Goal: Task Accomplishment & Management: Use online tool/utility

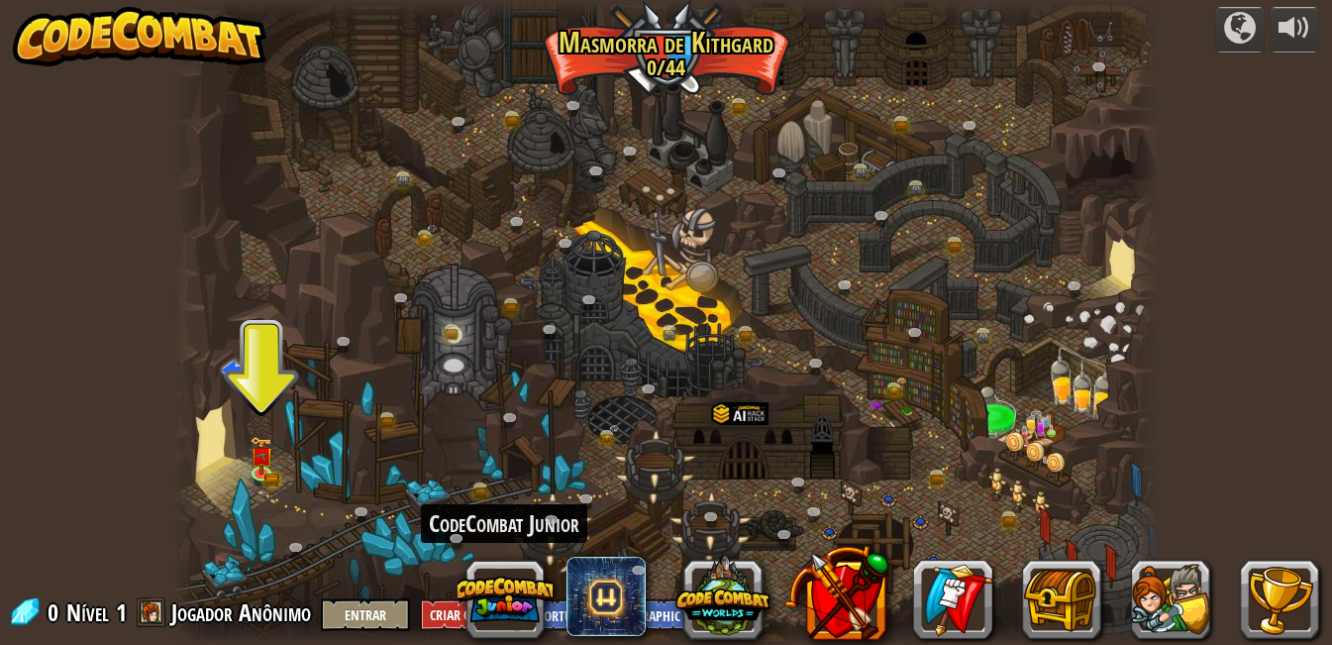
select select "pt-BR"
click at [511, 608] on button at bounding box center [505, 599] width 95 height 95
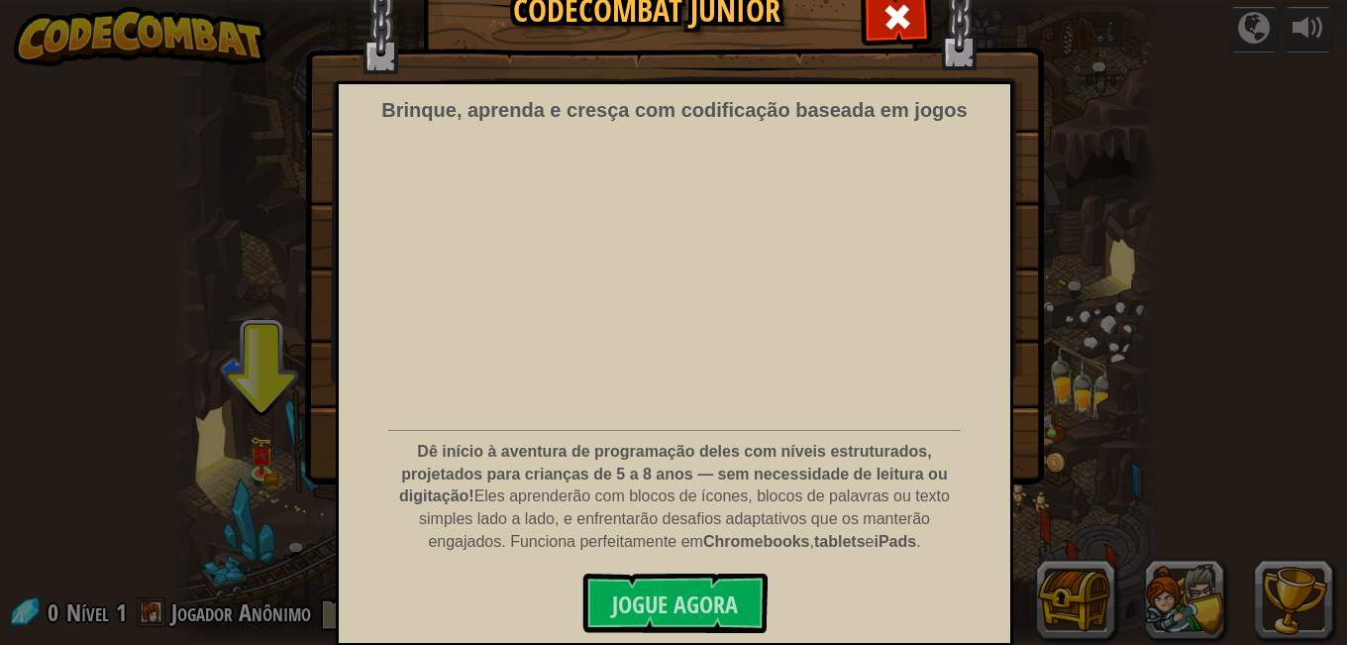
scroll to position [93, 0]
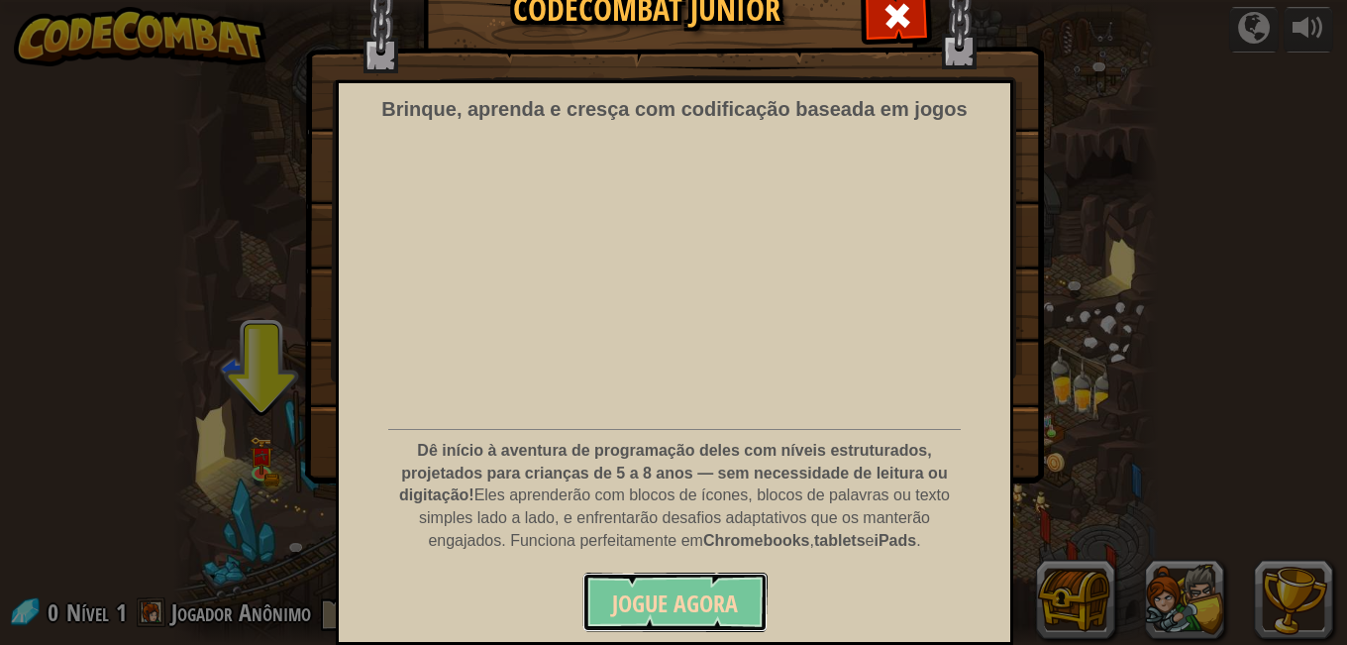
click at [722, 588] on font "Jogue Agora" at bounding box center [675, 603] width 126 height 32
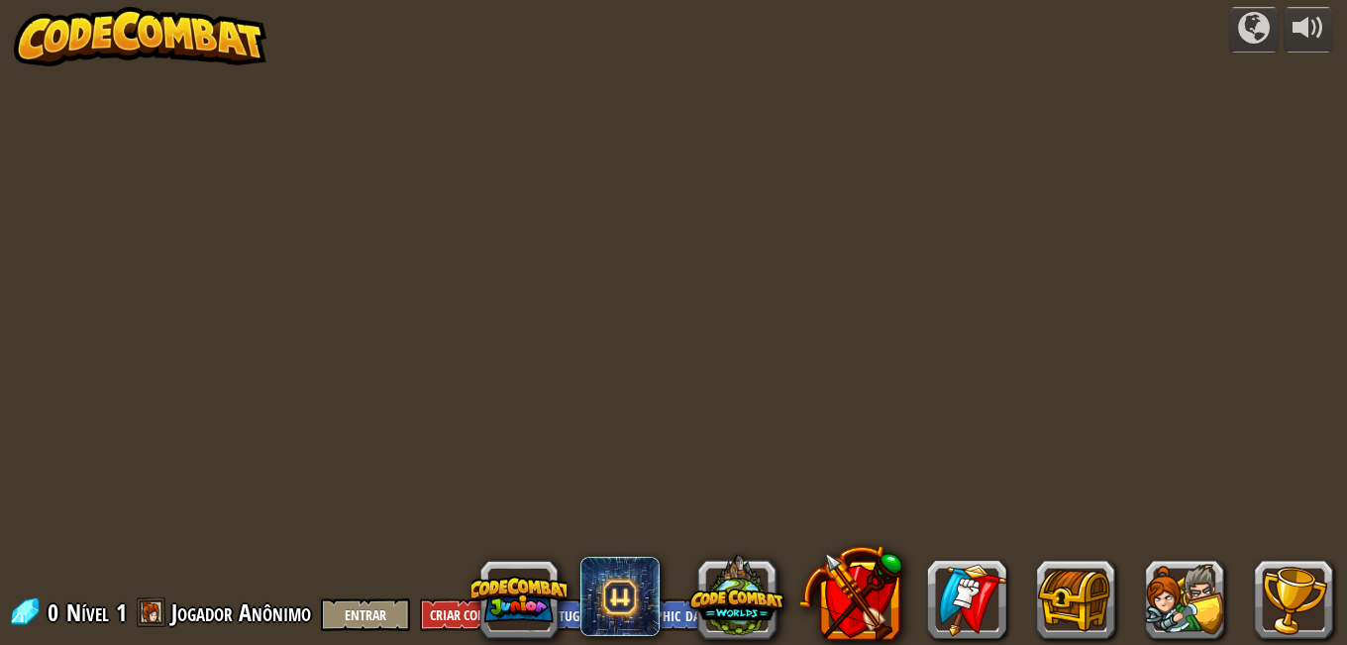
select select "pt-BR"
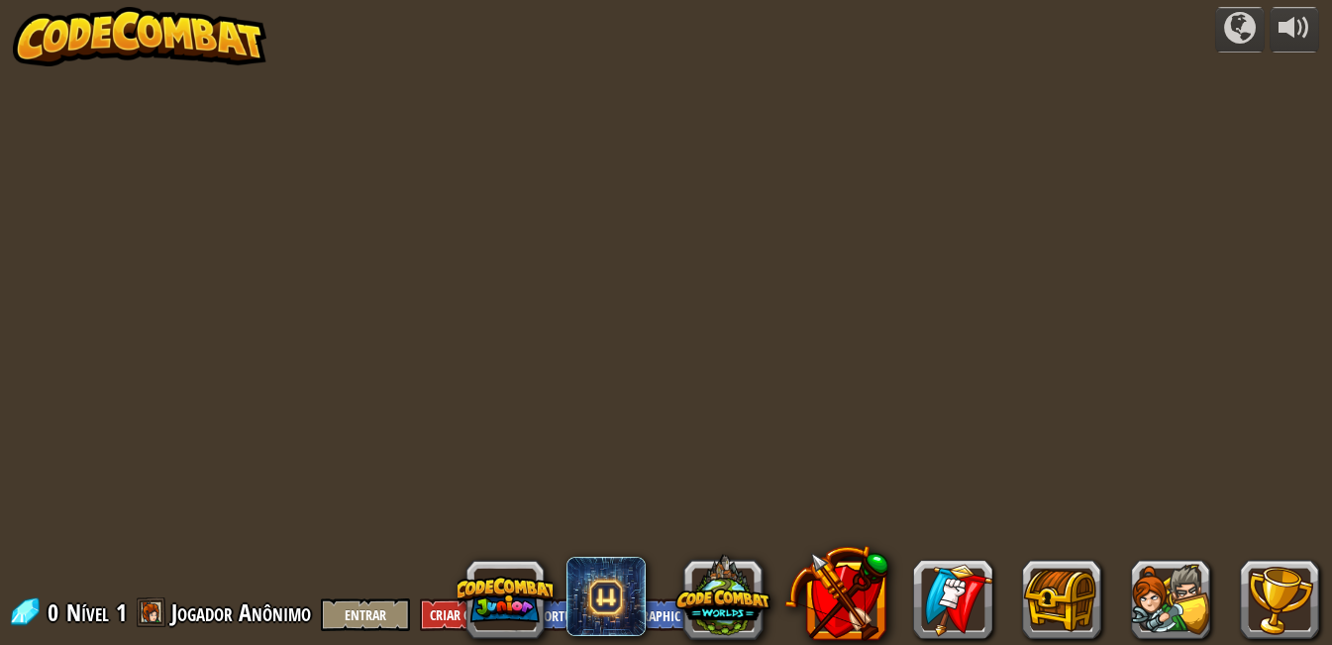
select select "pt-BR"
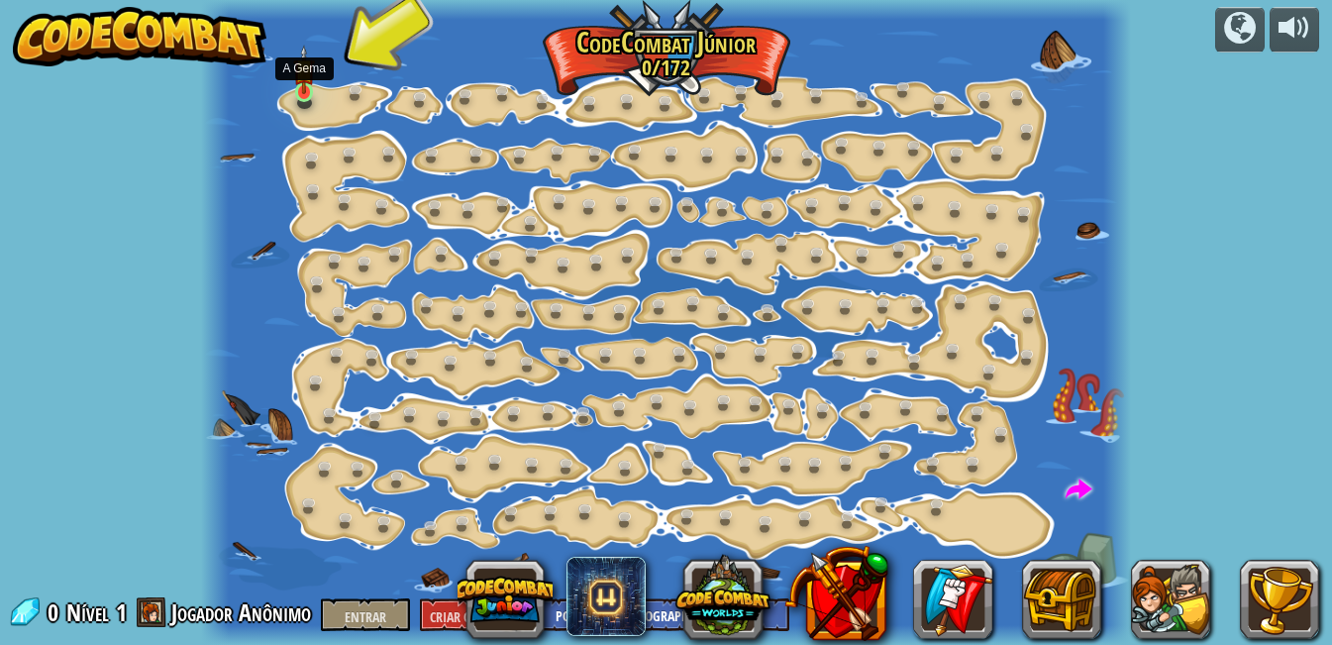
click at [300, 93] on img at bounding box center [304, 70] width 22 height 50
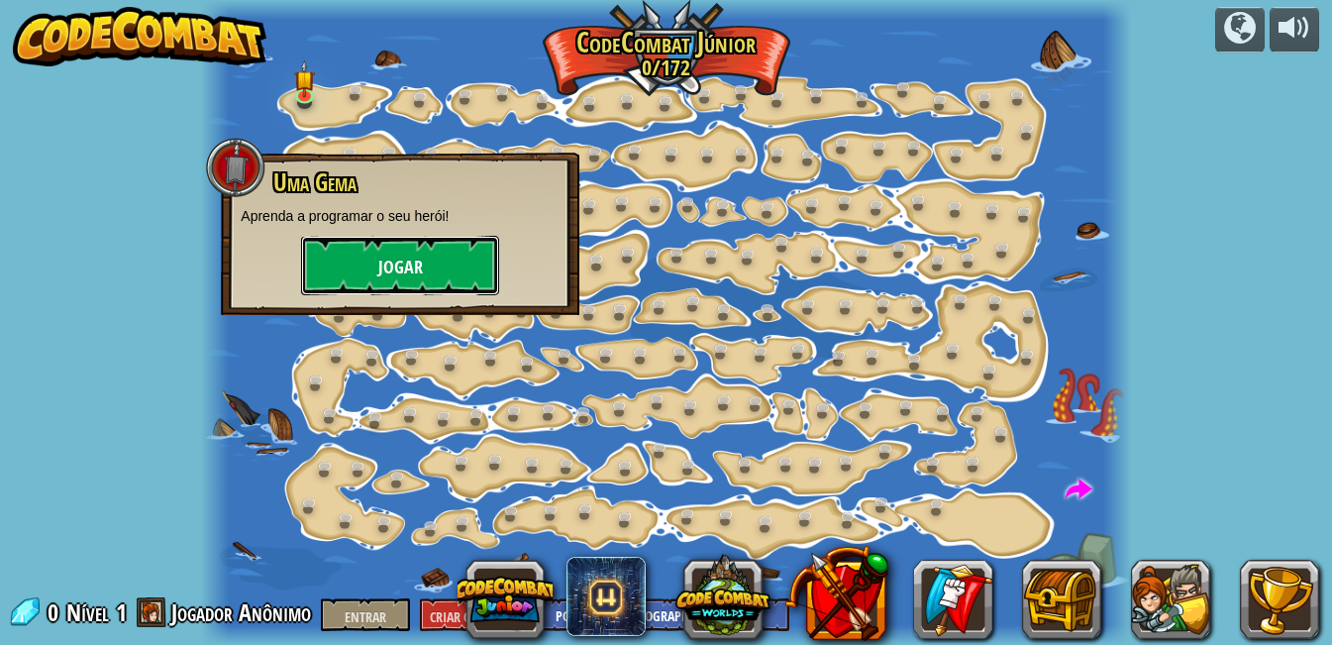
click at [364, 287] on button "Jogar" at bounding box center [400, 265] width 198 height 59
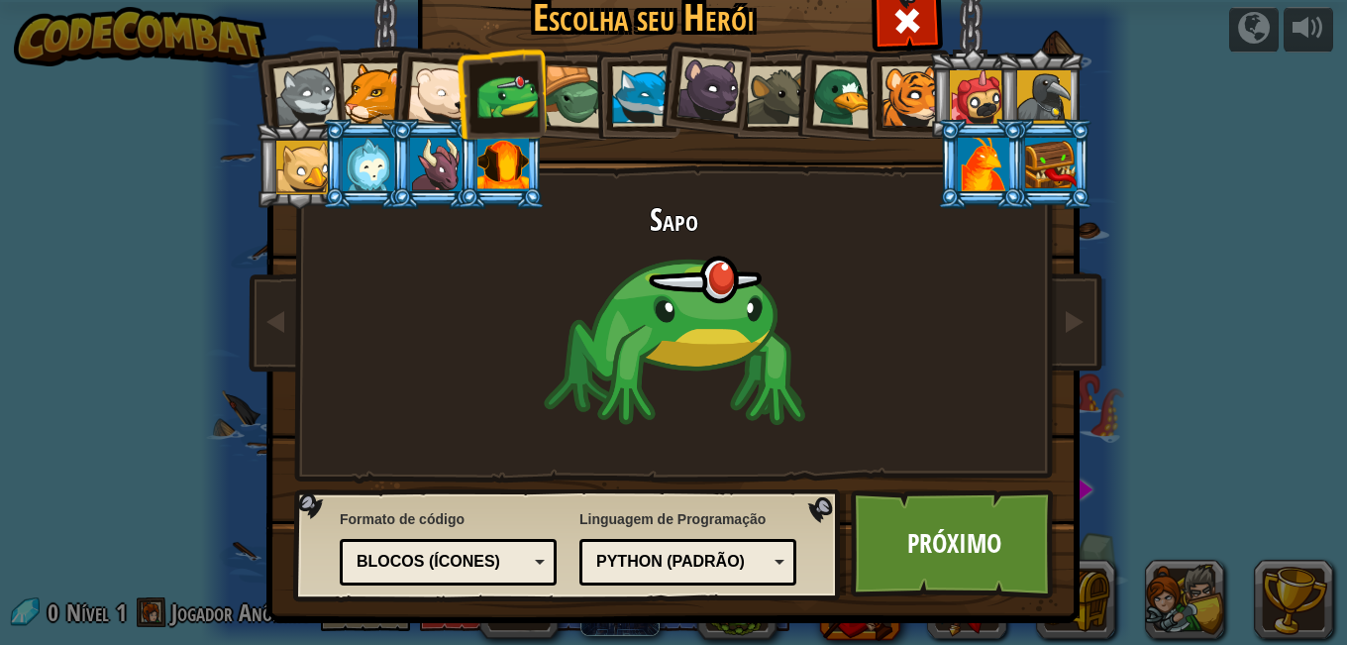
click at [426, 79] on div at bounding box center [439, 93] width 65 height 65
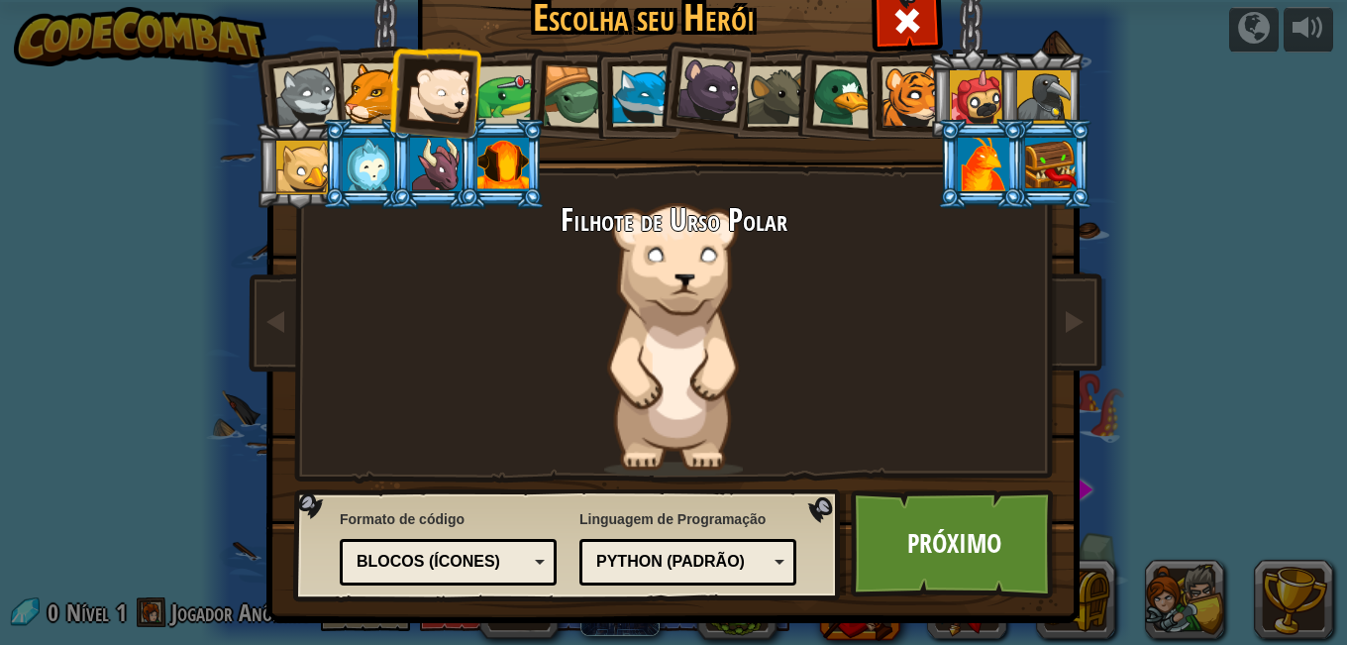
click at [569, 97] on div at bounding box center [574, 96] width 63 height 63
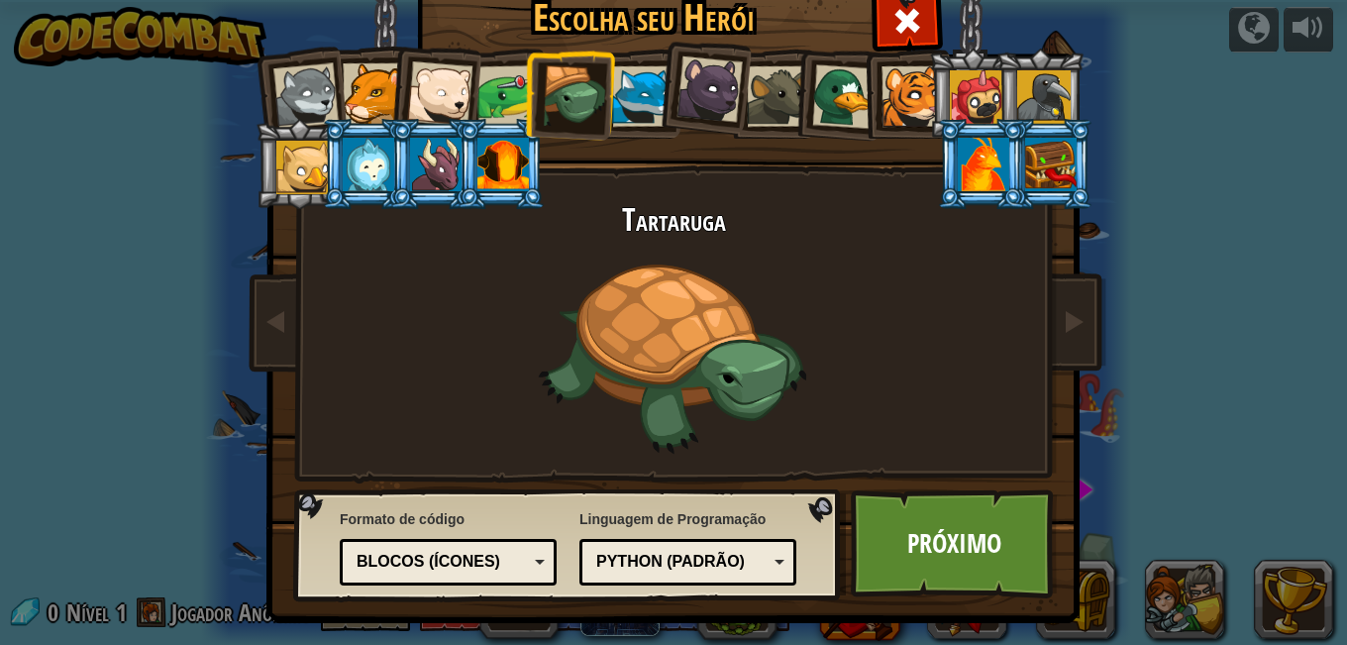
click at [839, 94] on div at bounding box center [844, 96] width 64 height 64
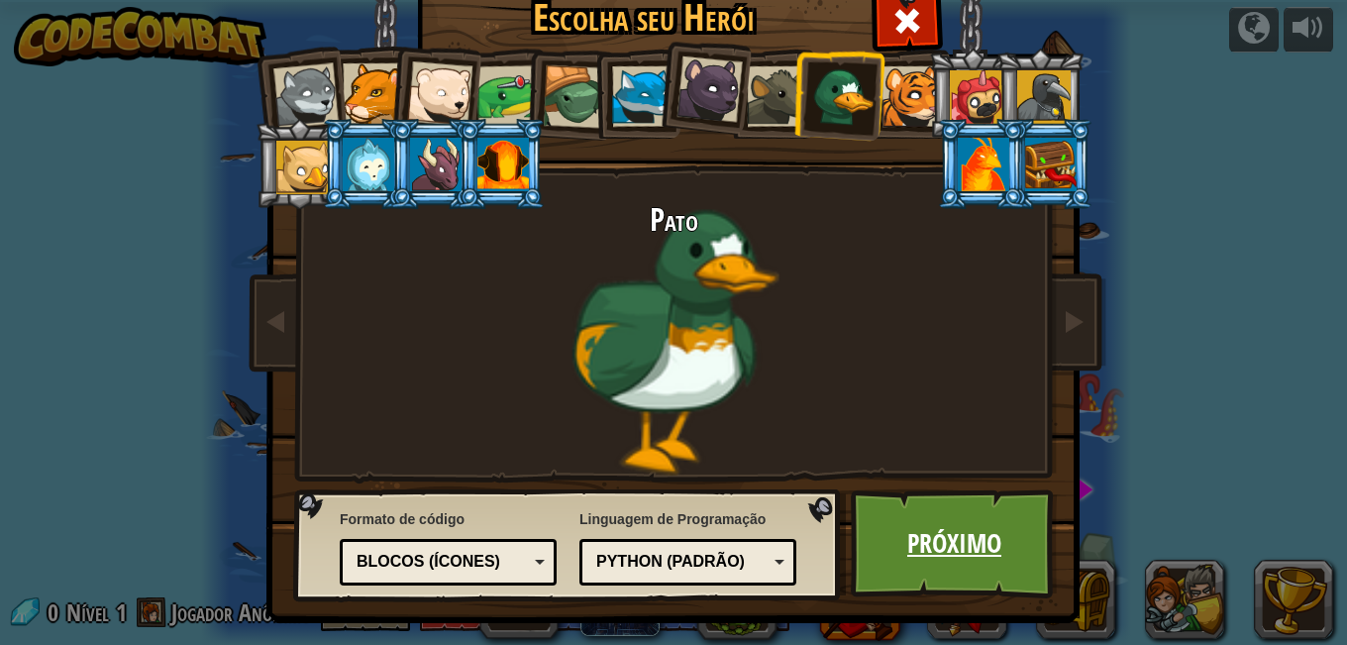
click at [945, 512] on link "Próximo" at bounding box center [954, 543] width 207 height 109
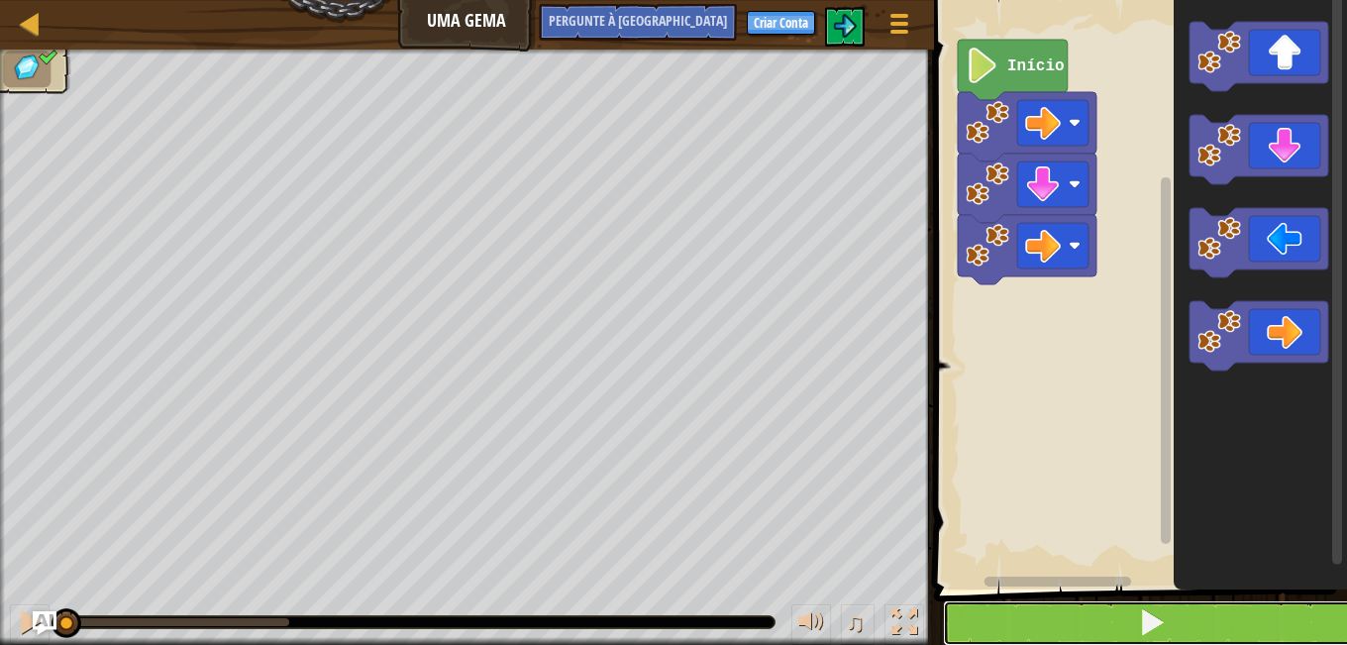
click at [1086, 617] on button at bounding box center [1152, 623] width 419 height 46
click at [1094, 623] on button at bounding box center [1152, 623] width 419 height 46
click at [1067, 629] on button at bounding box center [1152, 623] width 419 height 46
click at [1052, 621] on button at bounding box center [1152, 623] width 419 height 46
click at [999, 624] on button at bounding box center [1152, 623] width 419 height 46
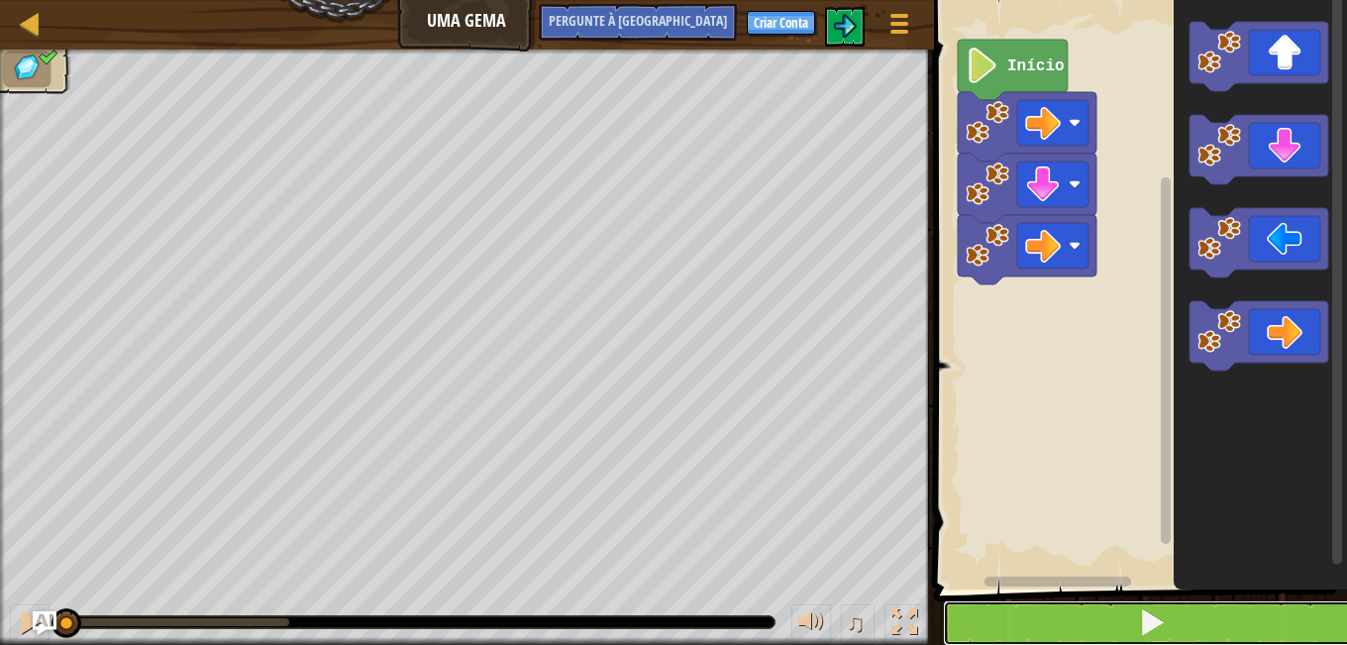
click at [1046, 625] on button at bounding box center [1152, 623] width 419 height 46
click at [1046, 623] on button at bounding box center [1152, 623] width 419 height 46
click at [1040, 619] on button at bounding box center [1152, 623] width 419 height 46
click at [1072, 615] on button at bounding box center [1152, 623] width 419 height 46
click at [1137, 617] on button at bounding box center [1152, 623] width 419 height 46
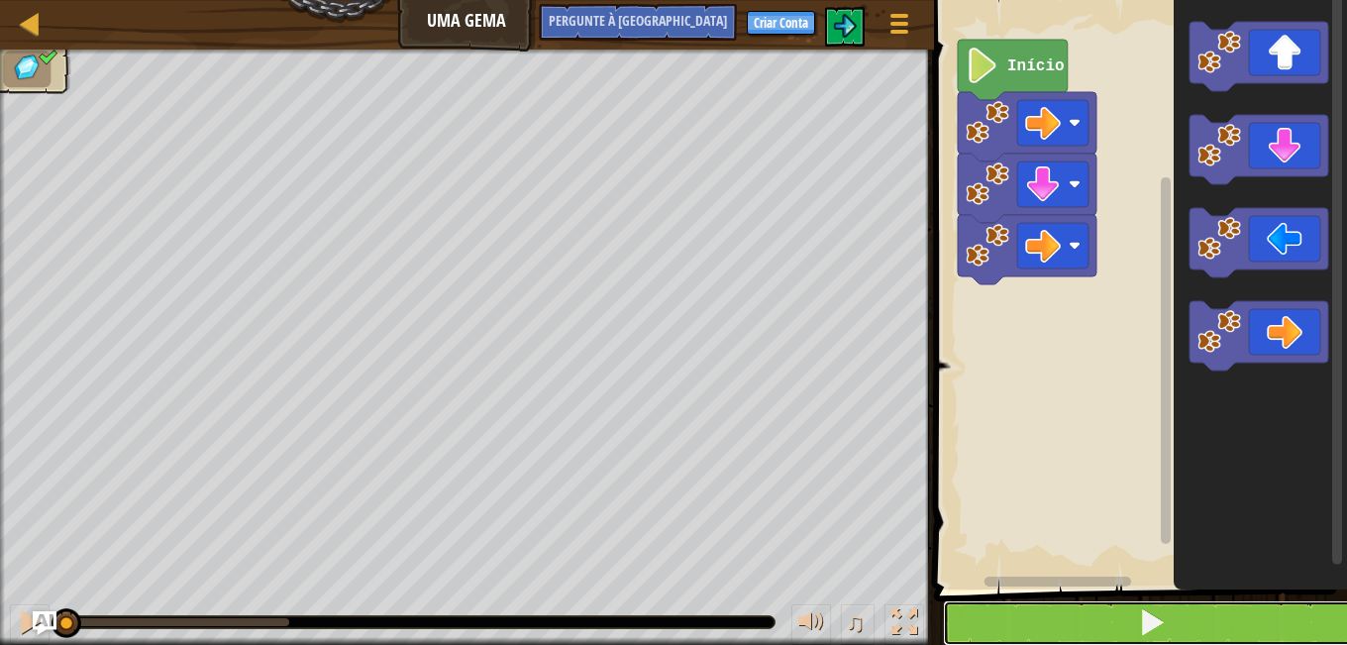
click at [1141, 618] on span at bounding box center [1152, 622] width 28 height 28
drag, startPoint x: 1141, startPoint y: 618, endPoint x: 1150, endPoint y: 632, distance: 16.5
click at [1150, 632] on span at bounding box center [1152, 622] width 28 height 28
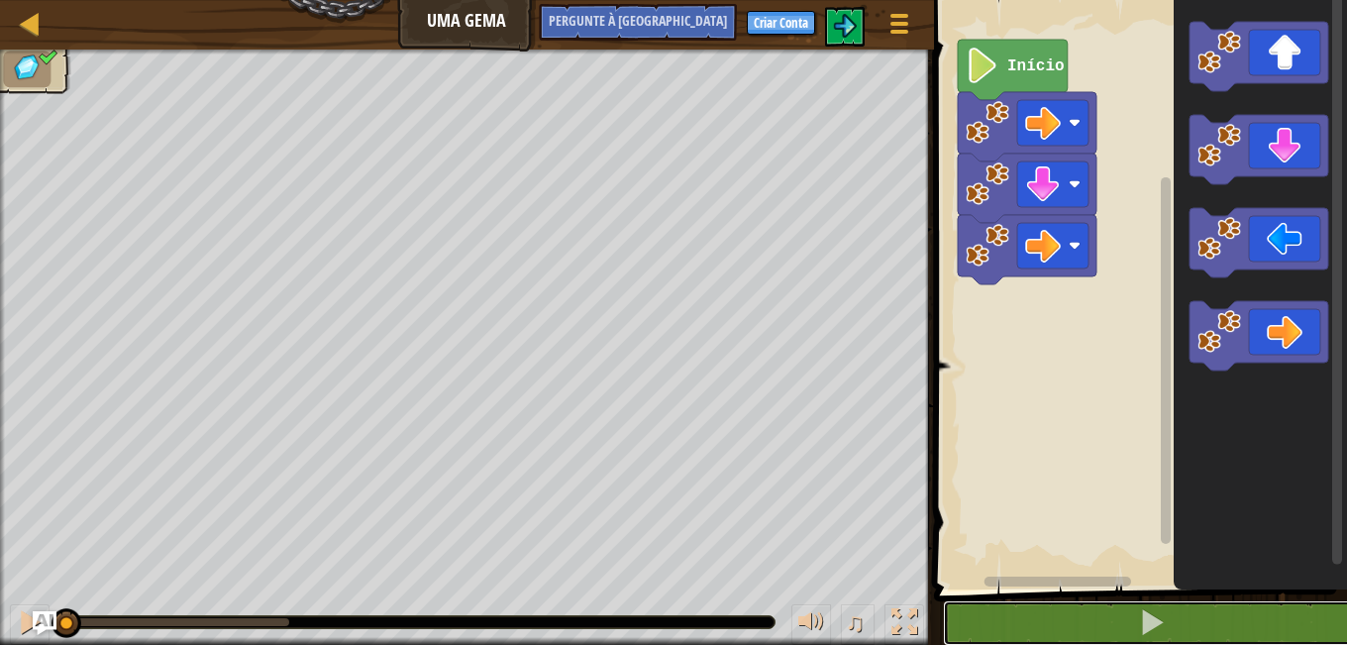
click at [1103, 610] on button at bounding box center [1152, 623] width 419 height 46
click at [1110, 613] on button at bounding box center [1152, 623] width 419 height 46
click at [1110, 614] on button at bounding box center [1152, 623] width 419 height 46
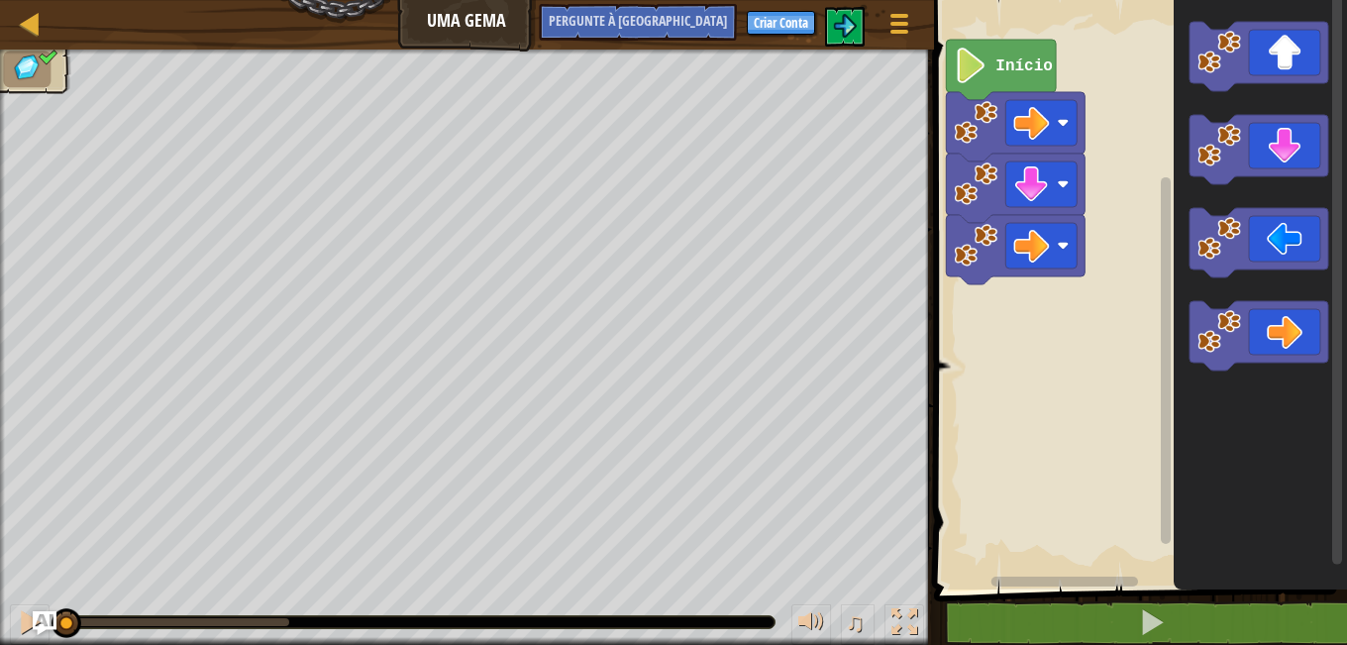
click at [1107, 584] on rect "Espaço de trabalho do Blockly" at bounding box center [1064, 581] width 147 height 10
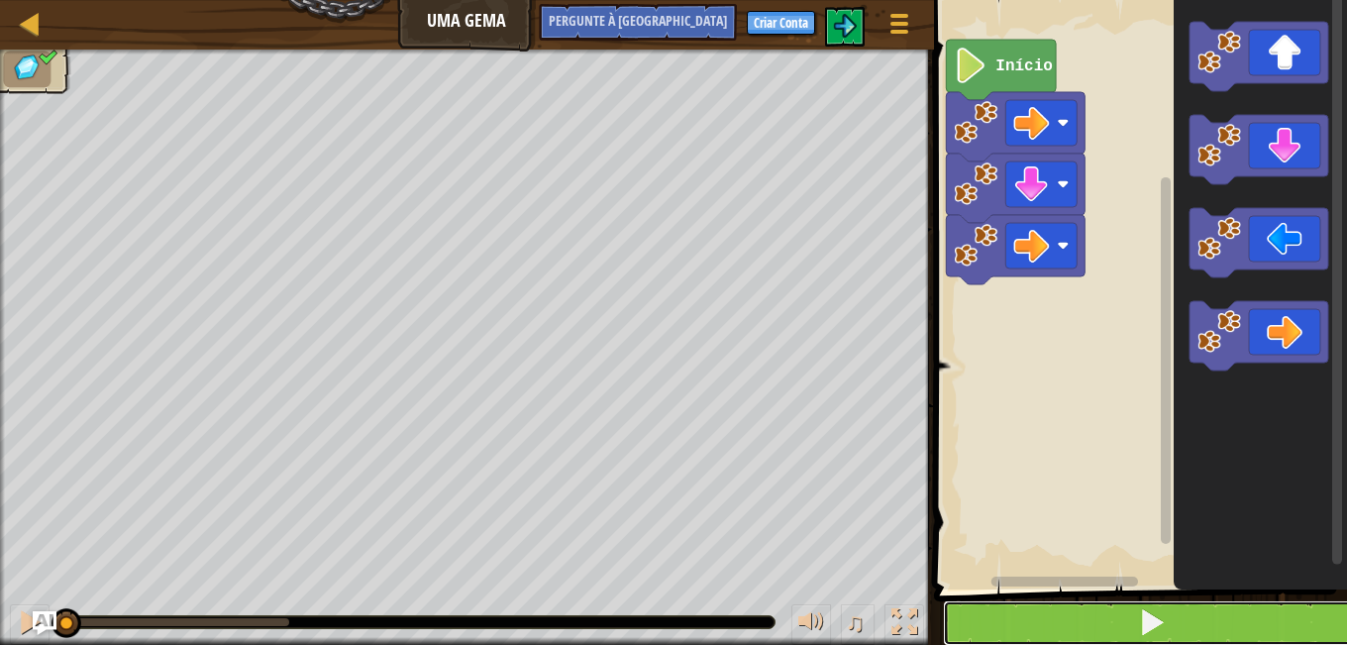
click at [1106, 621] on button at bounding box center [1152, 623] width 419 height 46
click at [1035, 625] on button at bounding box center [1152, 623] width 419 height 46
click at [1008, 610] on button at bounding box center [1152, 623] width 419 height 46
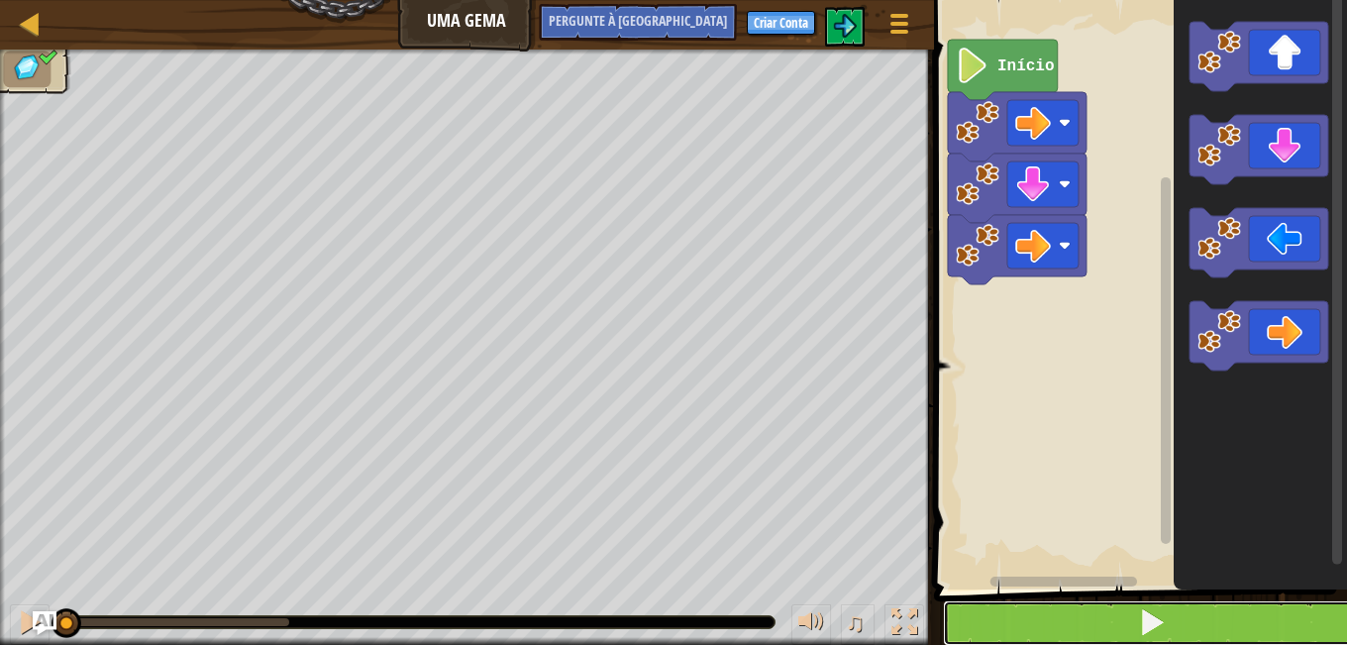
click at [1008, 610] on button at bounding box center [1152, 623] width 419 height 46
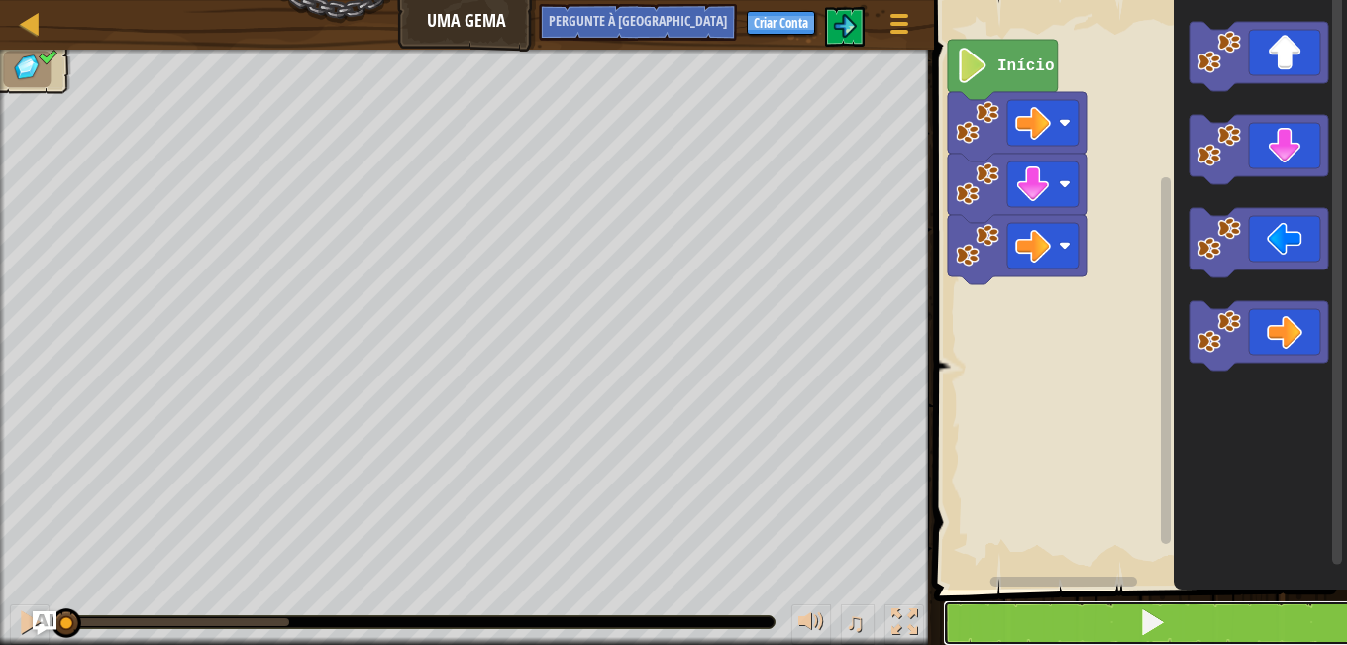
click at [1008, 610] on button at bounding box center [1152, 623] width 419 height 46
click at [1121, 612] on button at bounding box center [1152, 623] width 419 height 46
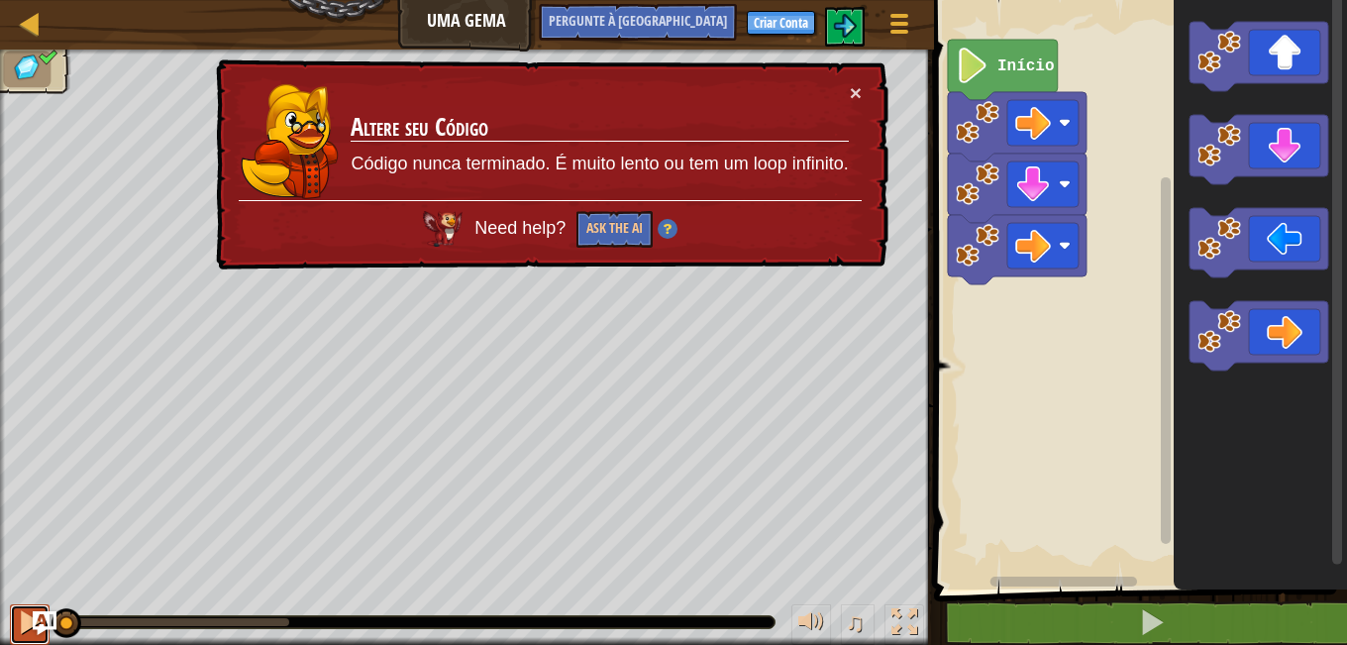
click at [21, 621] on div at bounding box center [30, 622] width 26 height 26
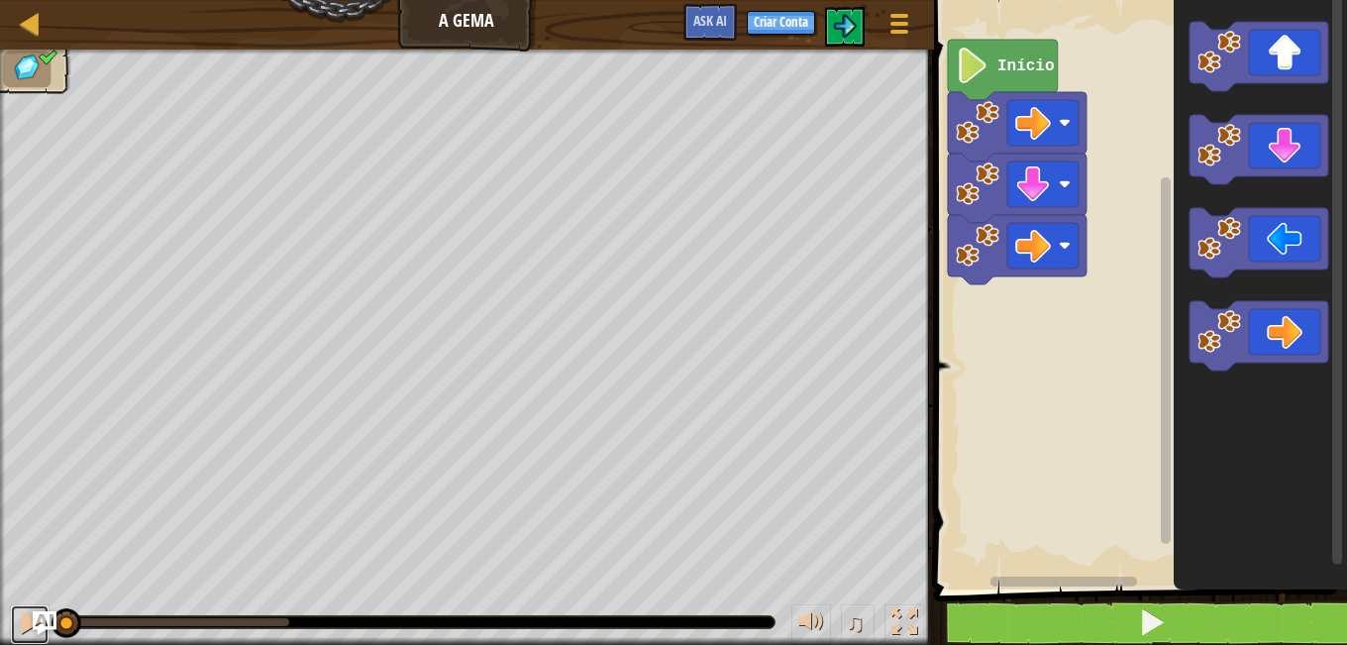
click at [20, 616] on div at bounding box center [30, 622] width 26 height 26
click at [1015, 625] on button at bounding box center [1152, 623] width 419 height 46
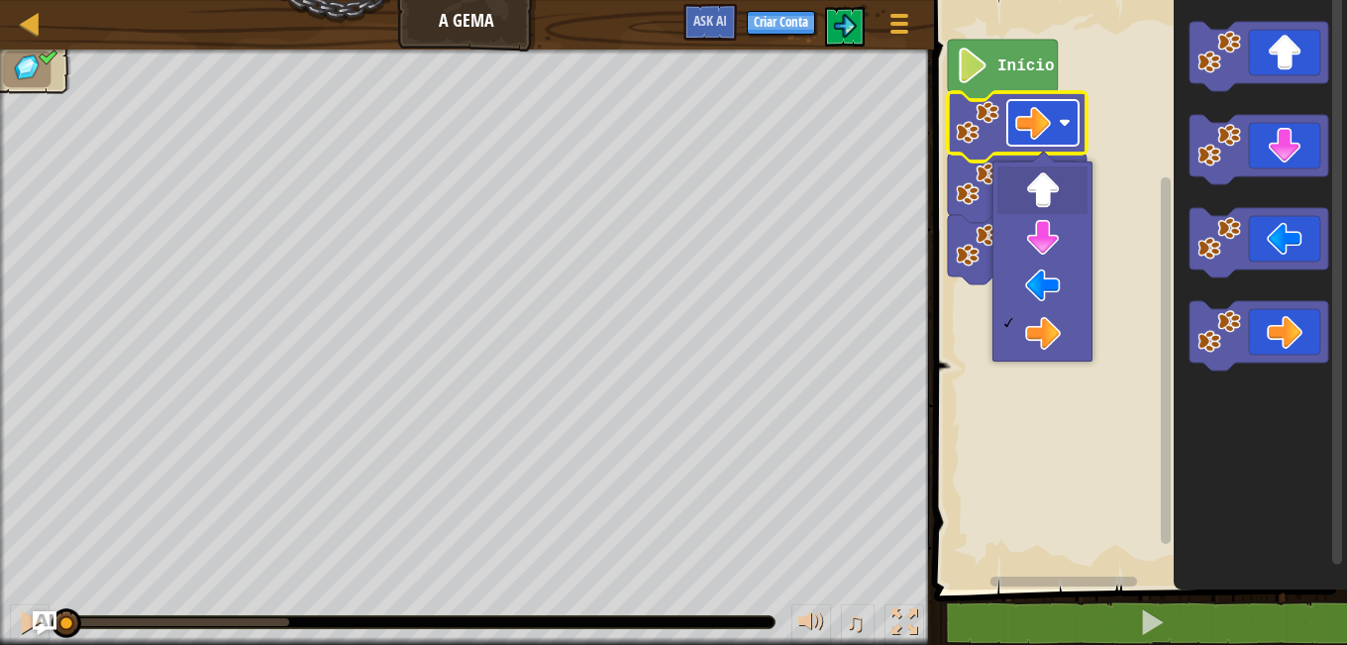
click at [1026, 124] on image "Espaço de trabalho do Blockly" at bounding box center [1033, 123] width 36 height 36
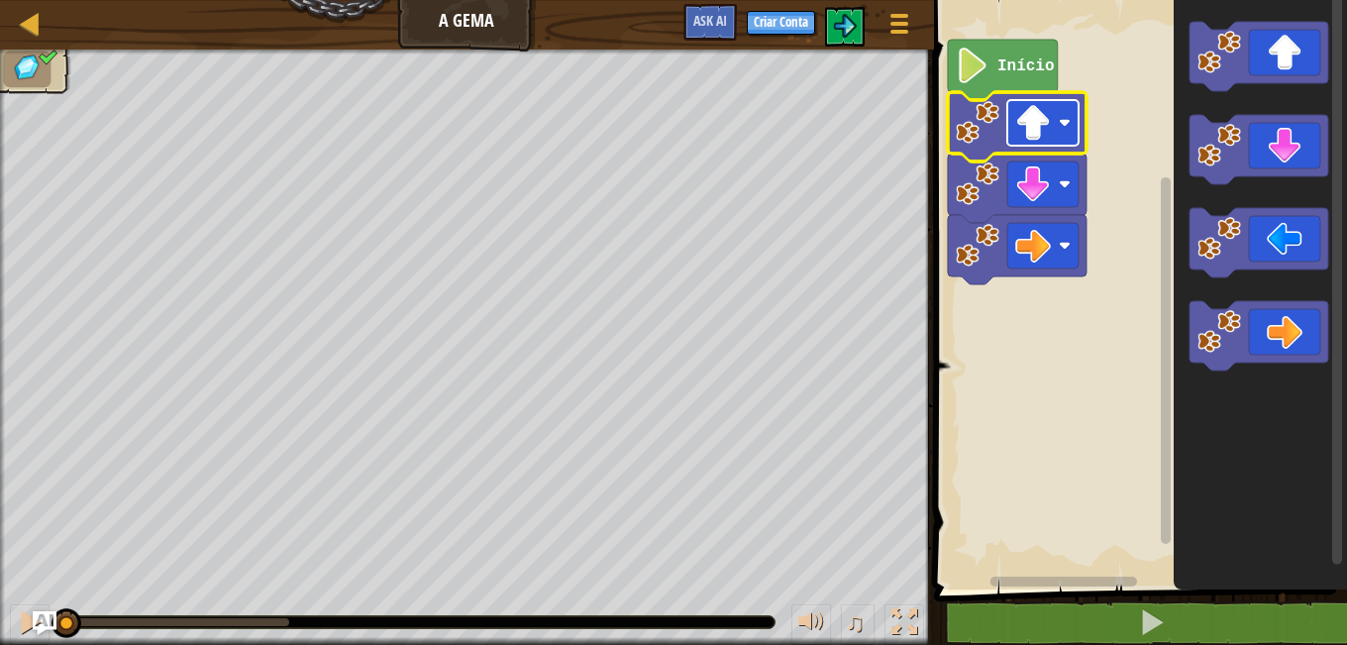
click at [1028, 123] on image "Espaço de trabalho do Blockly" at bounding box center [1033, 123] width 36 height 36
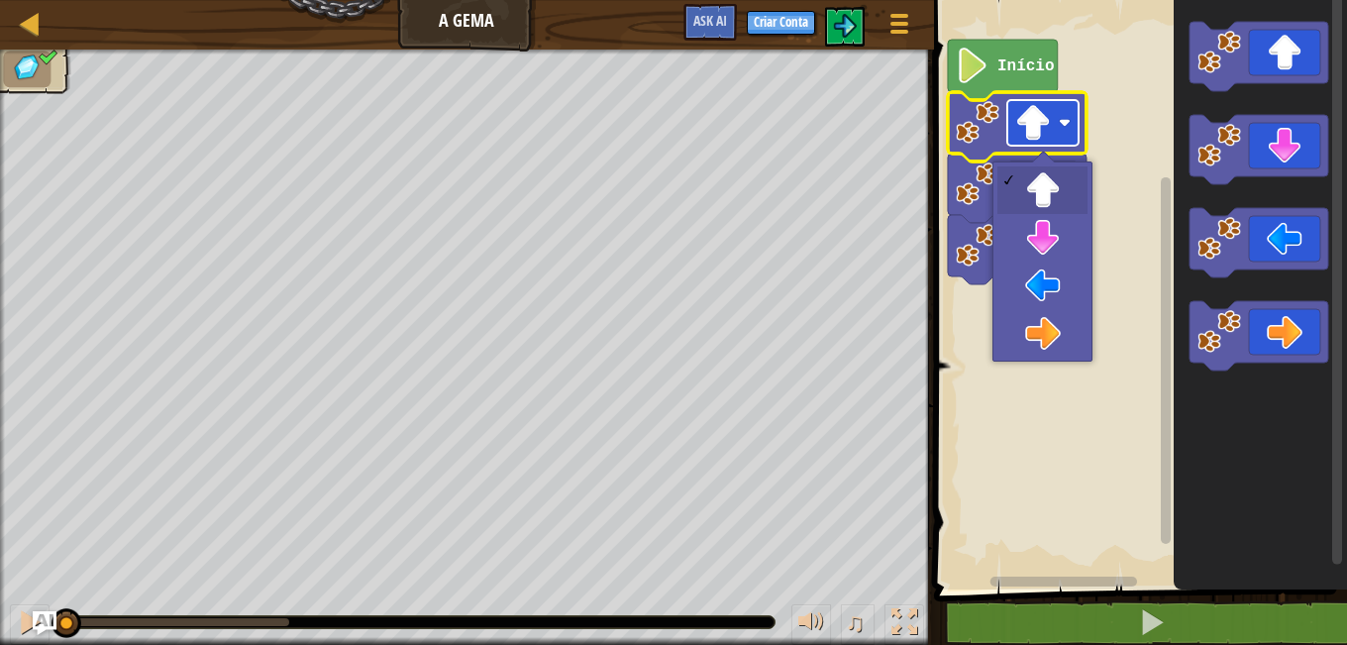
click at [1028, 123] on image "Espaço de trabalho do Blockly" at bounding box center [1033, 123] width 36 height 36
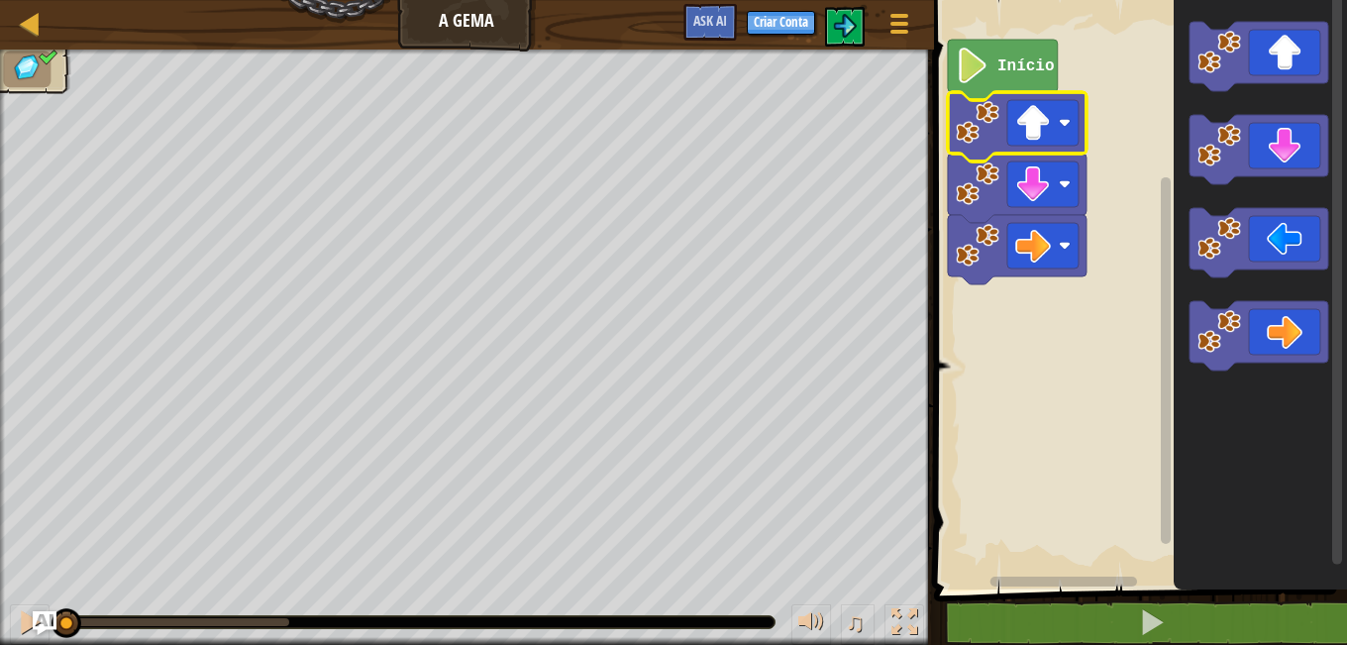
click at [1090, 72] on rect "Espaço de trabalho do Blockly" at bounding box center [1137, 289] width 419 height 599
click at [1045, 139] on image "Espaço de trabalho do Blockly" at bounding box center [1033, 123] width 36 height 36
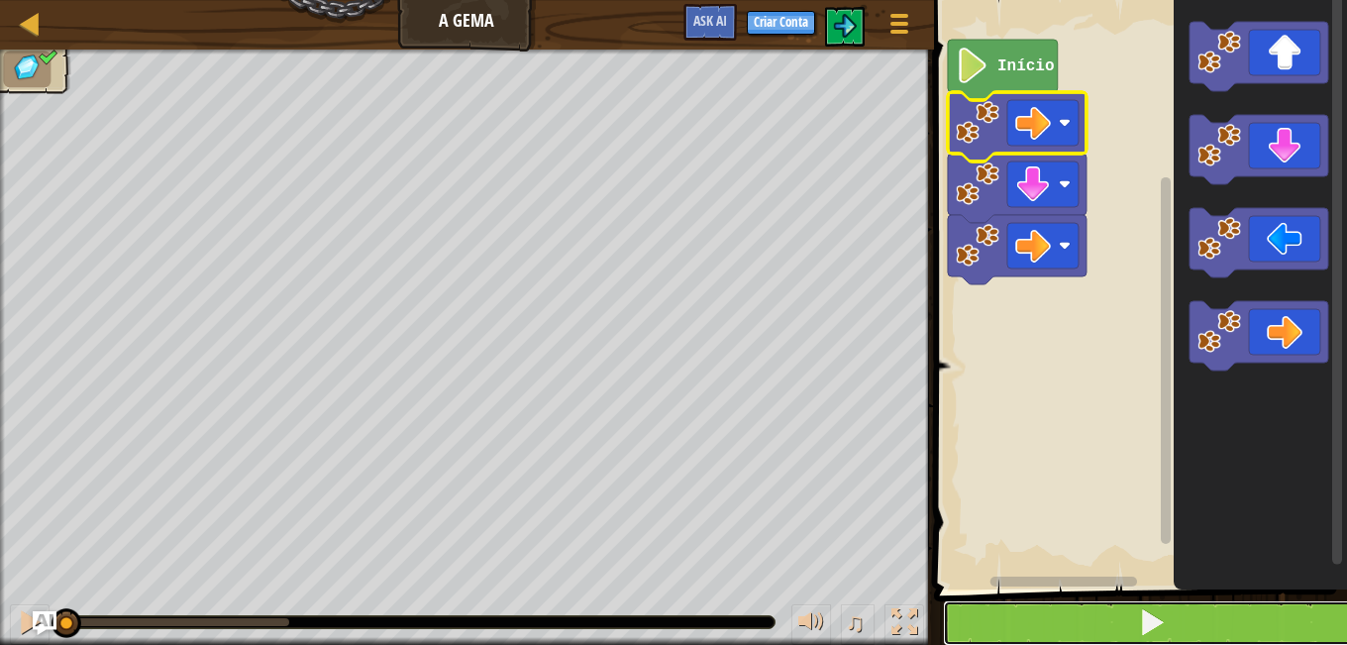
click at [1142, 616] on span at bounding box center [1152, 622] width 28 height 28
click at [943, 600] on button at bounding box center [1152, 623] width 419 height 46
